Goal: Task Accomplishment & Management: Complete application form

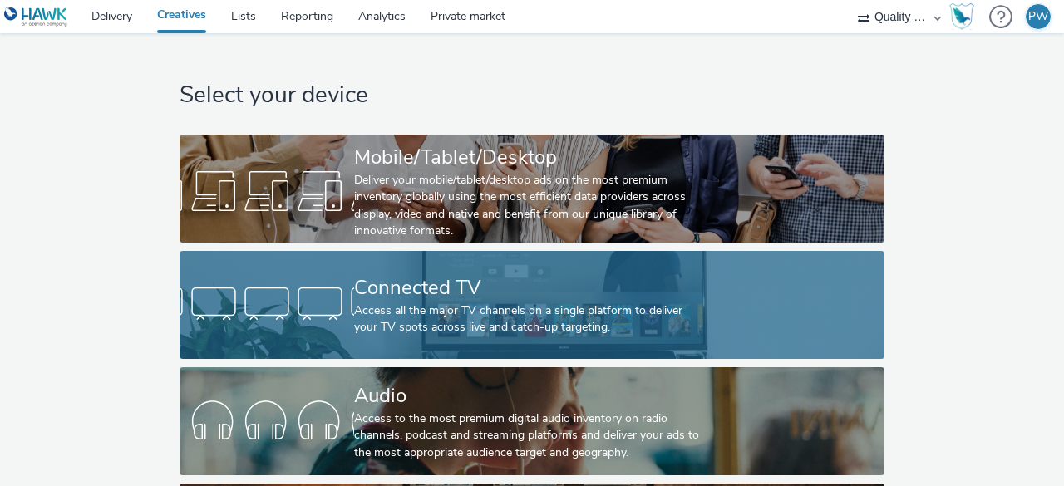
click at [293, 315] on div at bounding box center [267, 304] width 175 height 53
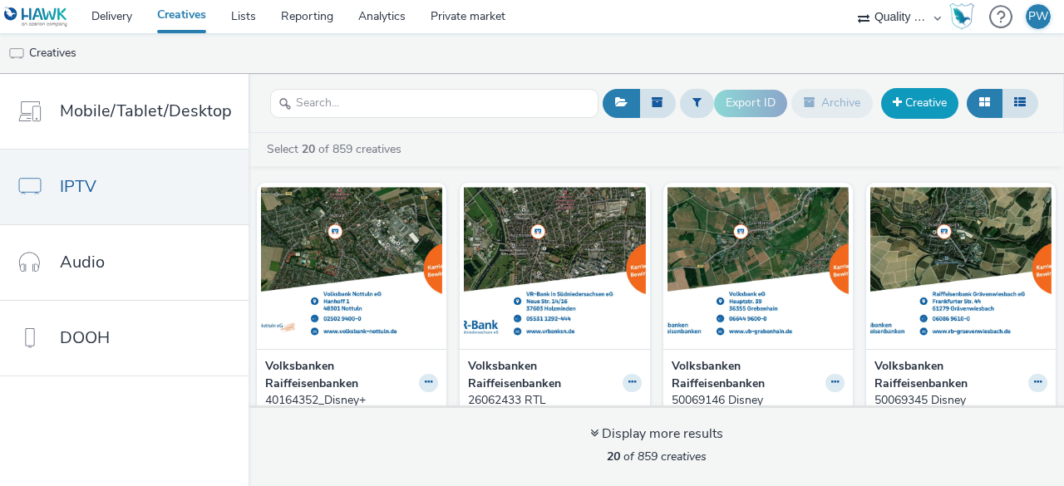
click at [924, 107] on link "Creative" at bounding box center [919, 103] width 77 height 30
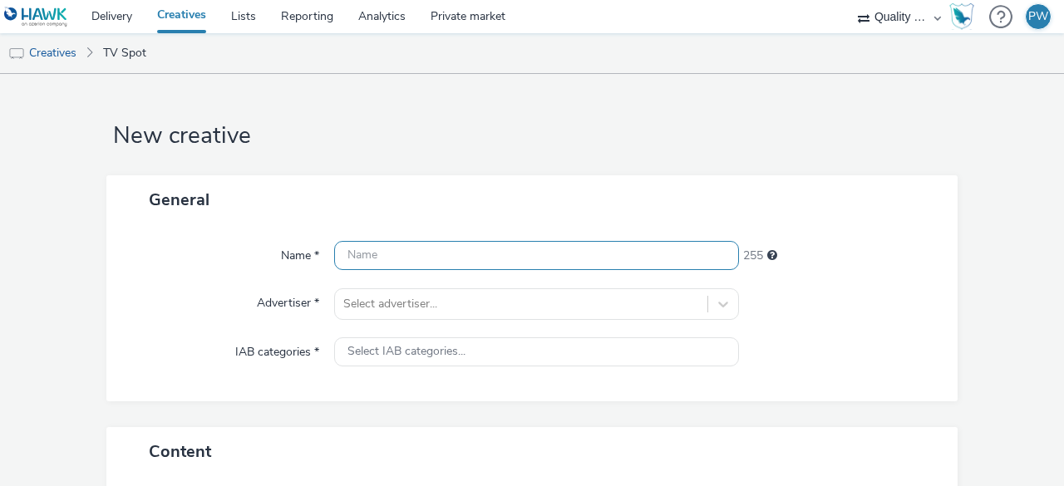
click at [371, 249] on input "text" at bounding box center [536, 255] width 405 height 29
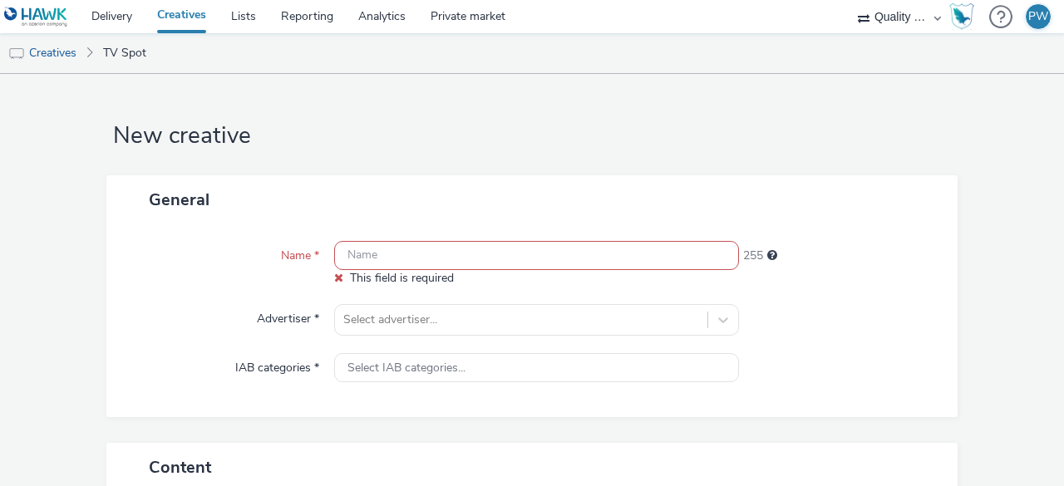
click at [402, 250] on input "text" at bounding box center [536, 255] width 405 height 29
paste input "10090000"
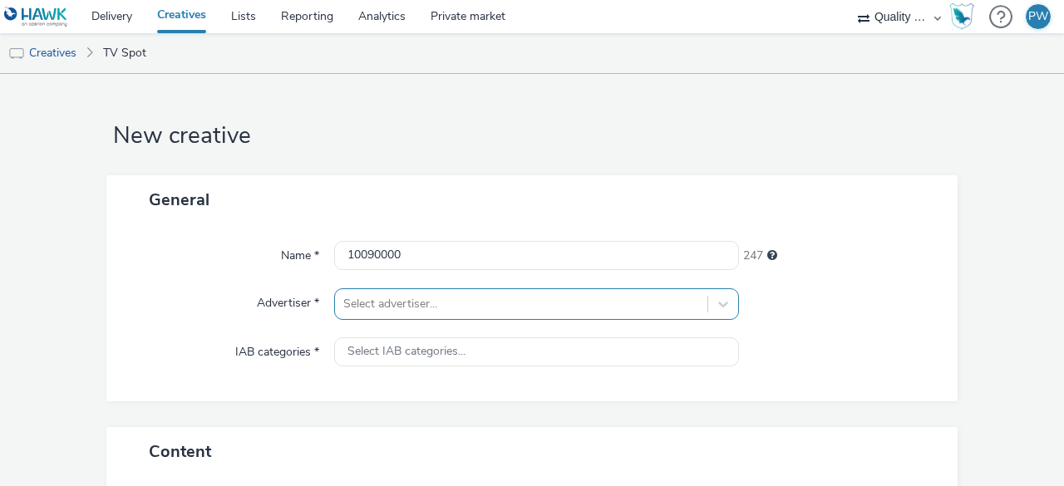
scroll to position [163, 0]
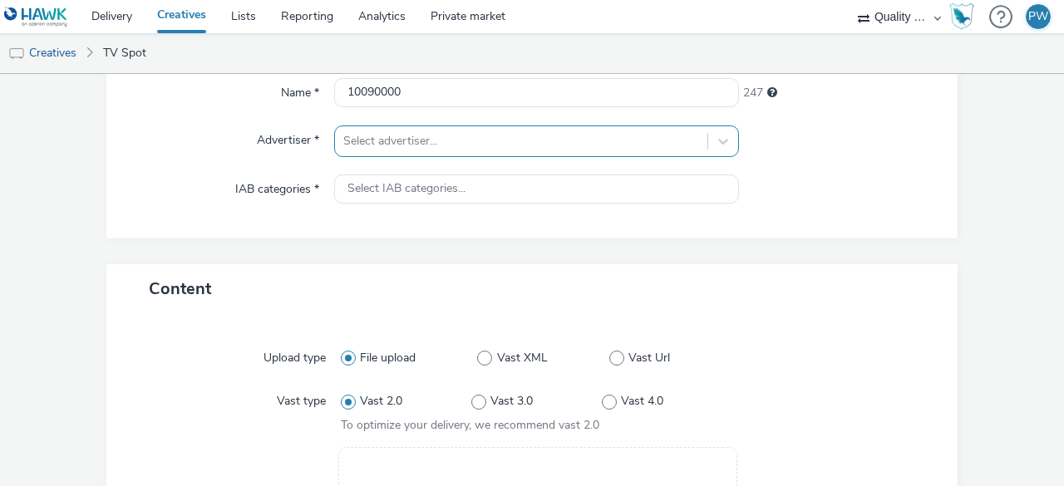
click at [376, 157] on div "Select advertiser..." at bounding box center [536, 142] width 405 height 32
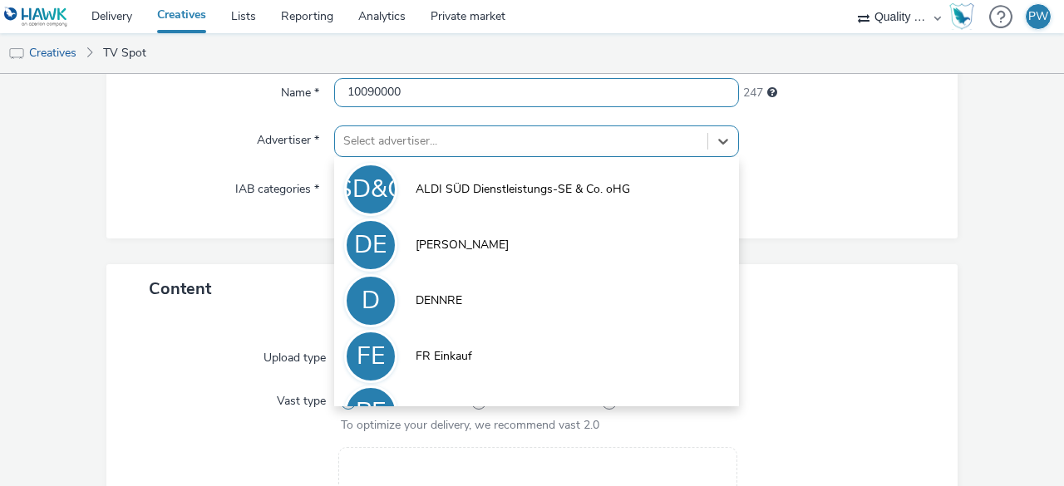
click at [422, 96] on input "10090000" at bounding box center [536, 92] width 405 height 29
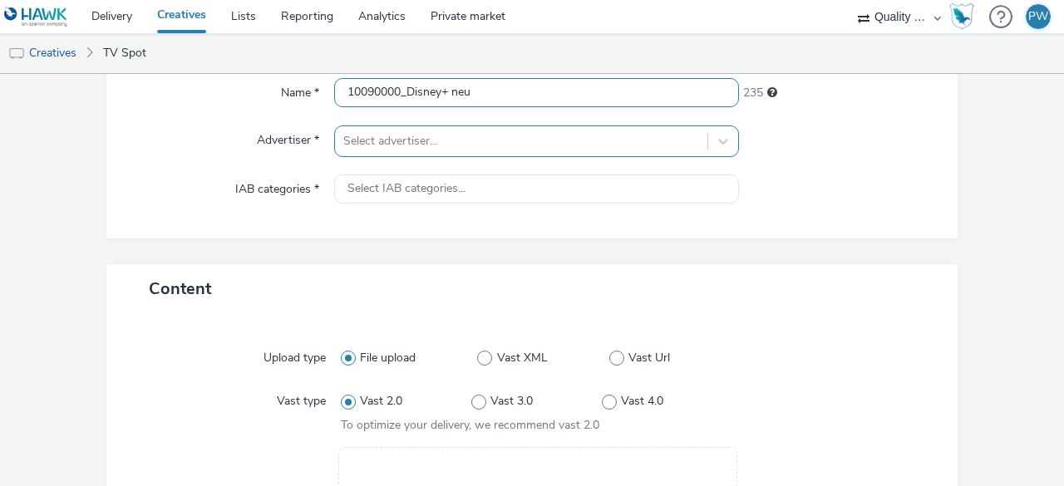
type input "10090000_Disney+ neu"
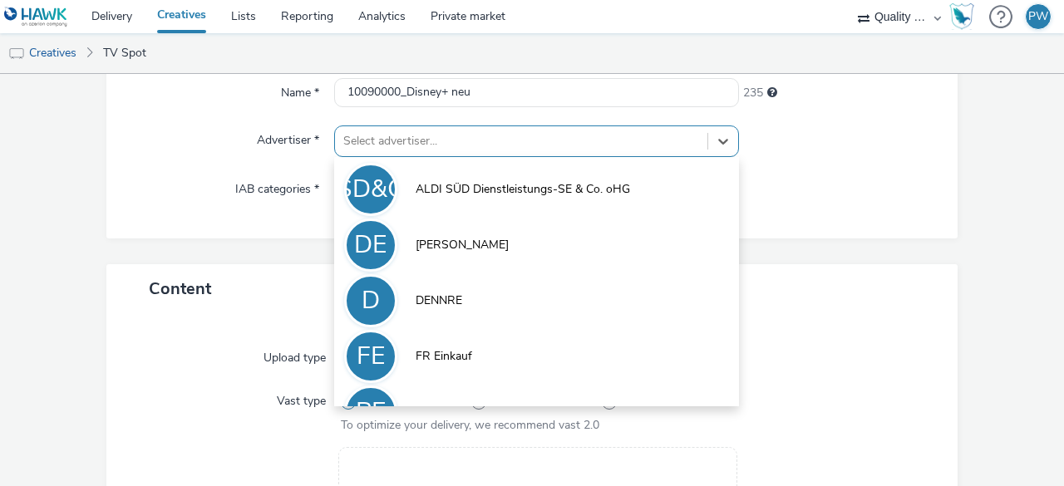
click at [382, 155] on div "Select advertiser..." at bounding box center [536, 142] width 405 height 32
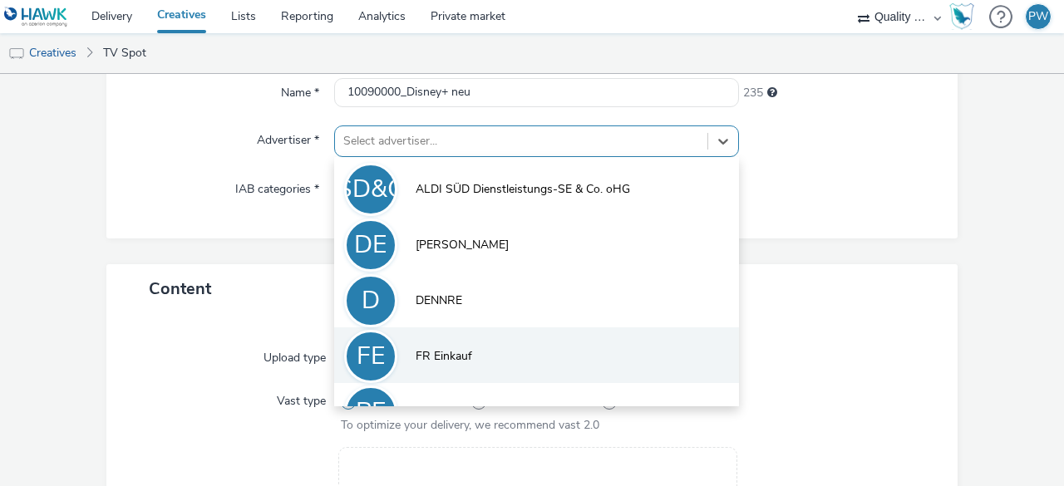
scroll to position [91, 0]
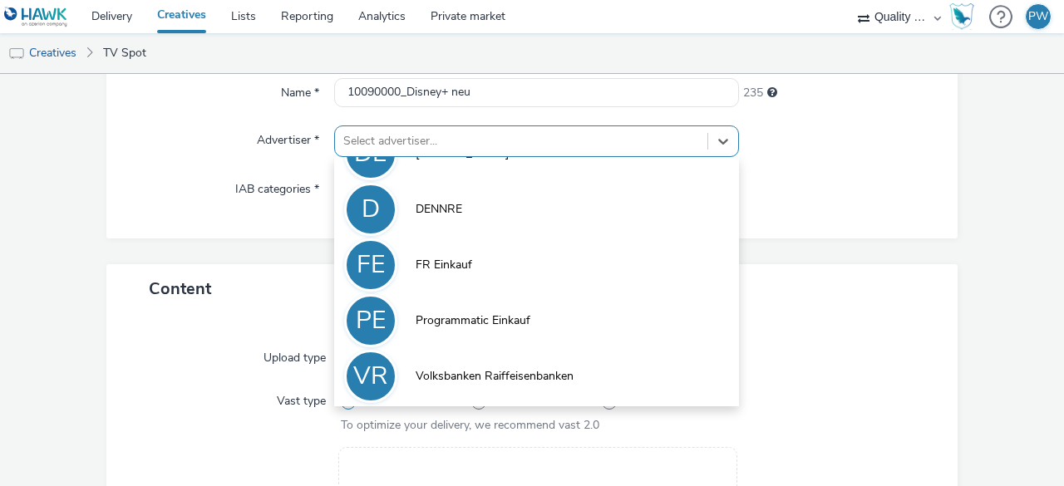
click at [425, 377] on span "Volksbanken Raiffeisenbanken" at bounding box center [495, 376] width 158 height 17
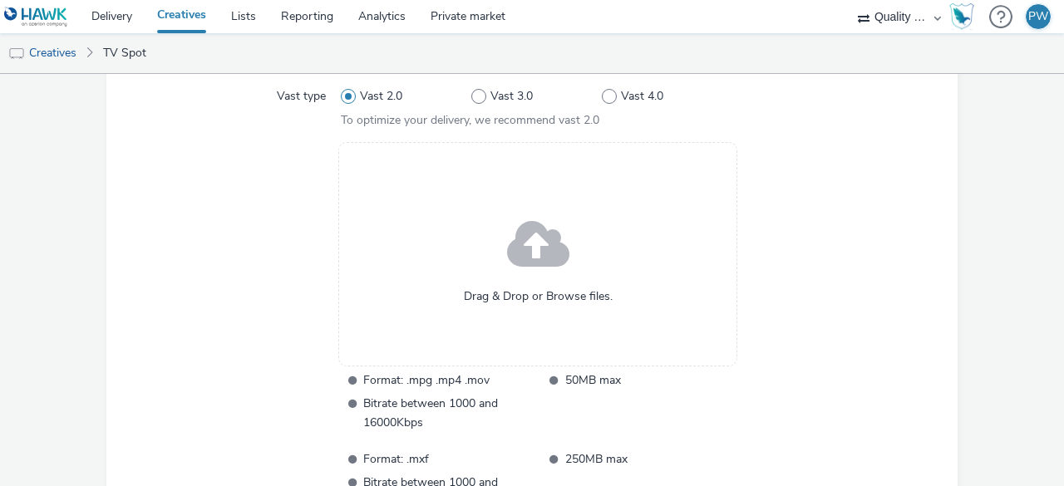
scroll to position [495, 0]
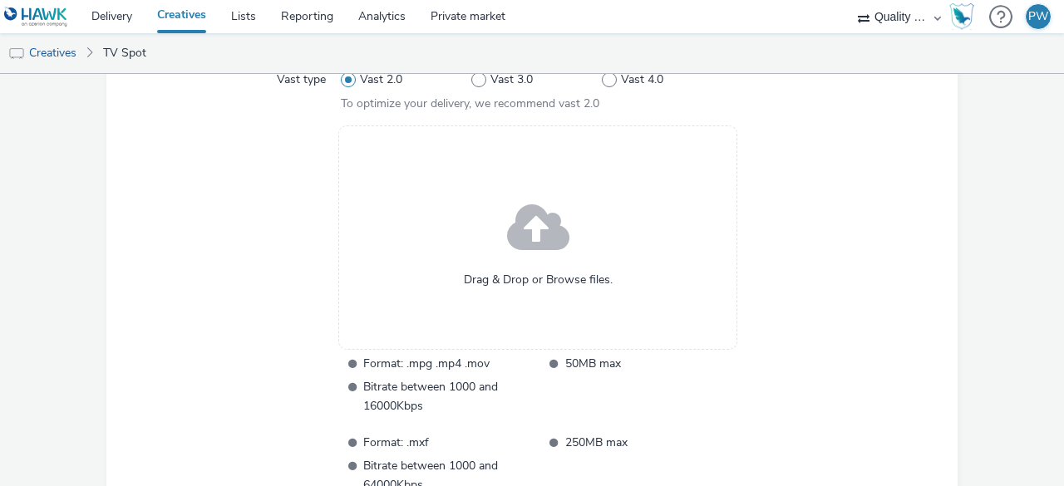
click at [509, 247] on span at bounding box center [538, 229] width 62 height 85
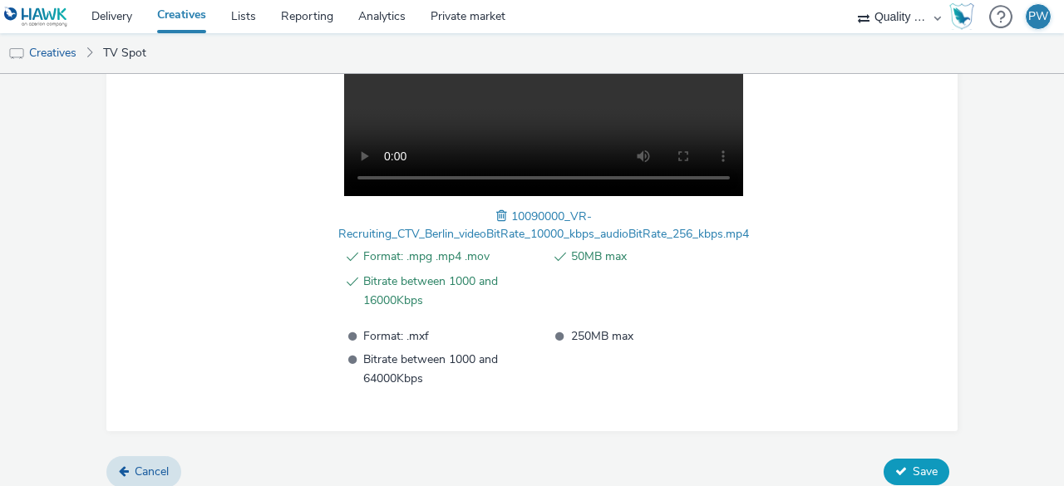
scroll to position [661, 0]
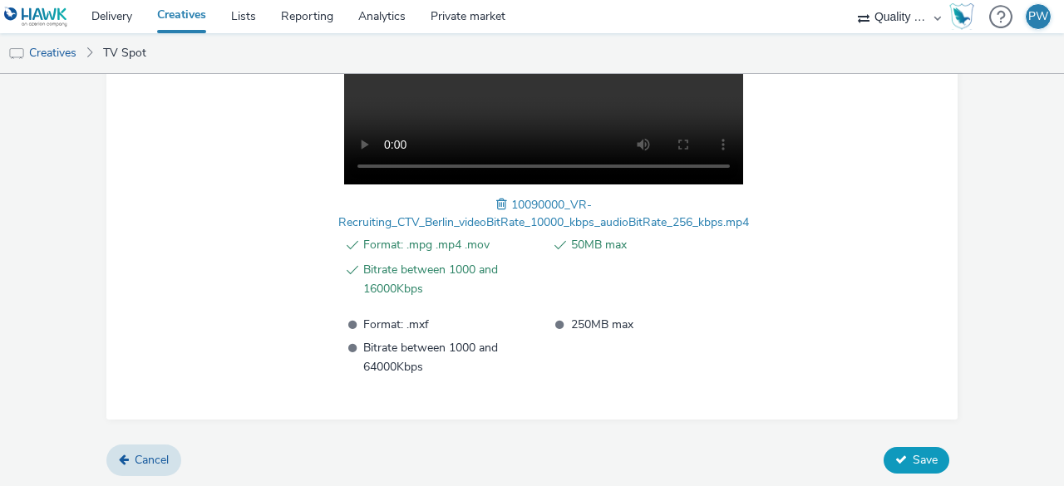
click at [913, 455] on span "Save" at bounding box center [925, 460] width 25 height 16
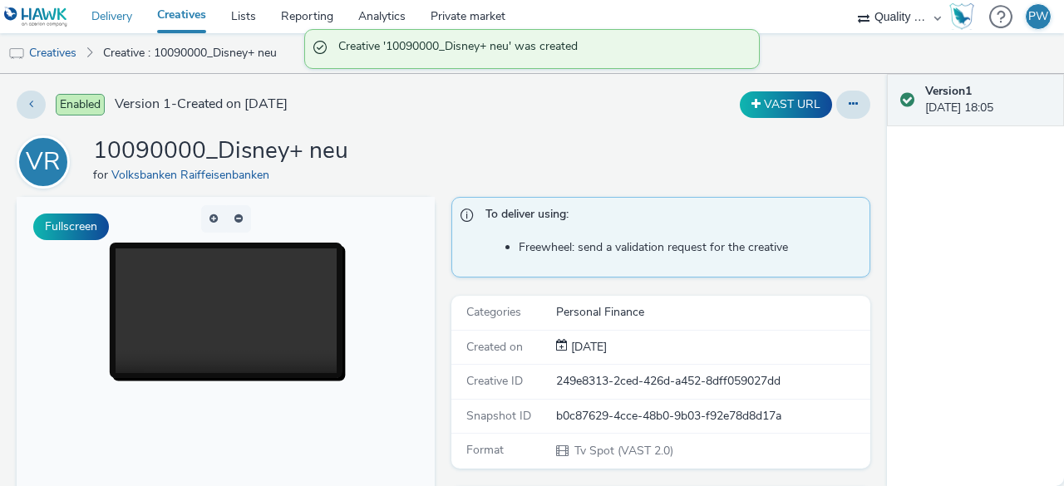
click at [120, 9] on link "Delivery" at bounding box center [112, 16] width 66 height 33
